Goal: Check status: Check status

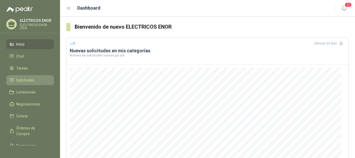
click at [30, 79] on span "Solicitudes" at bounding box center [25, 81] width 18 height 6
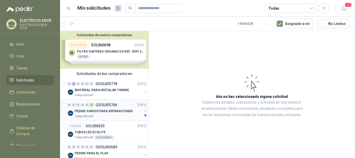
click at [117, 113] on p "PEDIDO VARIOS PARA REPARACIONES" at bounding box center [104, 111] width 58 height 5
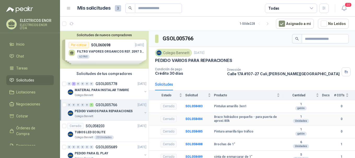
scroll to position [93, 0]
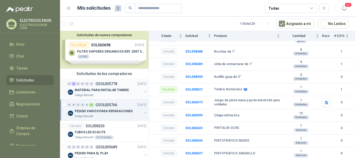
click at [117, 93] on div "MATERIAL PARA INSTALAR TIMBRE" at bounding box center [109, 90] width 68 height 6
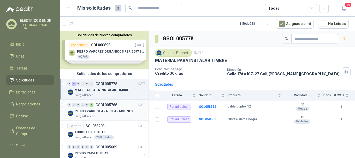
click at [103, 101] on div "0 0 0 0 0 1 GSOL005766 [DATE] PEDIDO VARIOS PARA REPARACIONES Colegio [PERSON_N…" at bounding box center [104, 110] width 88 height 21
click at [117, 110] on p "PEDIDO VARIOS PARA REPARACIONES" at bounding box center [104, 111] width 58 height 5
